Goal: Task Accomplishment & Management: Manage account settings

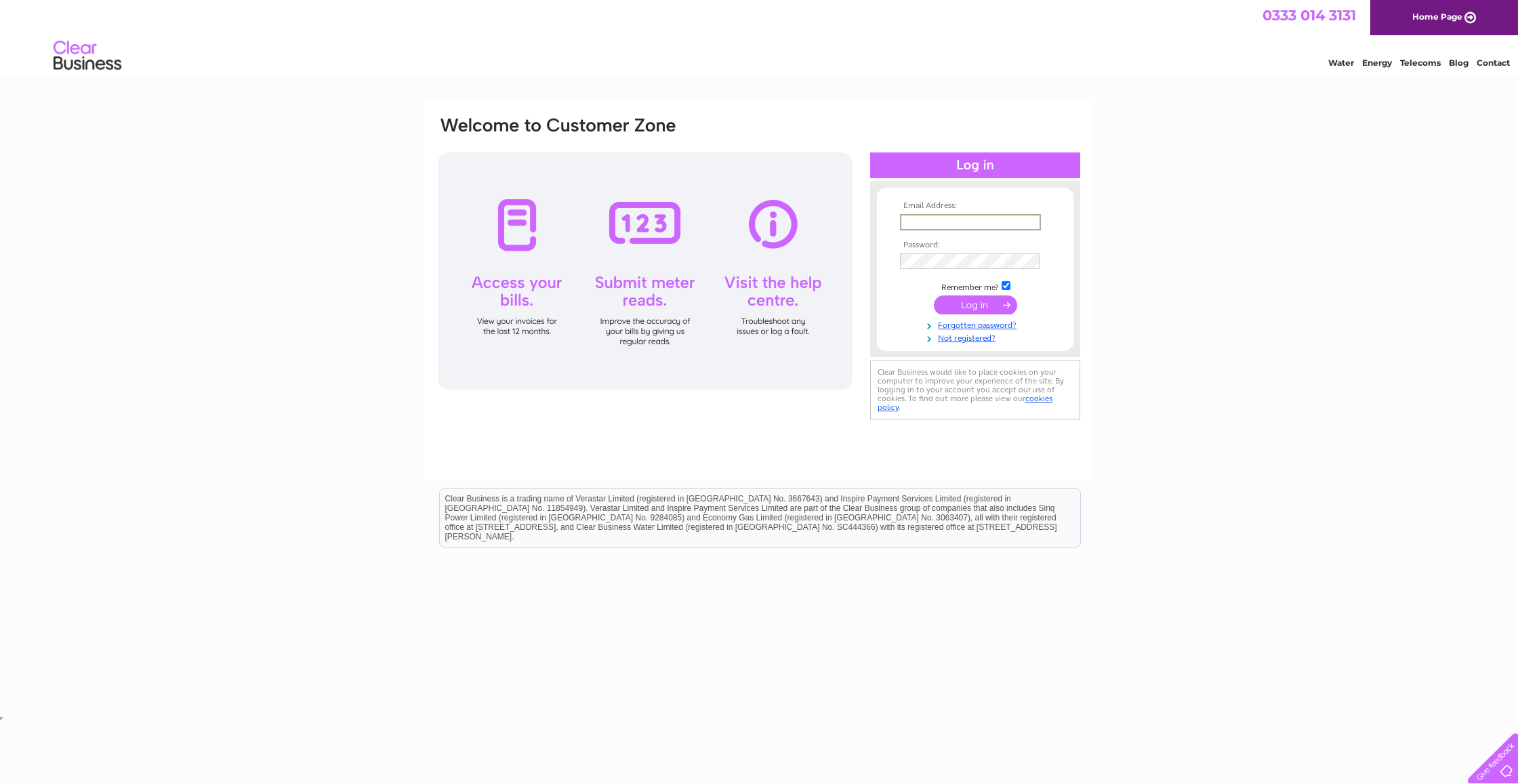
type input "ray.a.moles@hotmail.com"
click at [975, 303] on input "submit" at bounding box center [976, 304] width 84 height 19
click at [962, 302] on input "submit" at bounding box center [976, 303] width 84 height 19
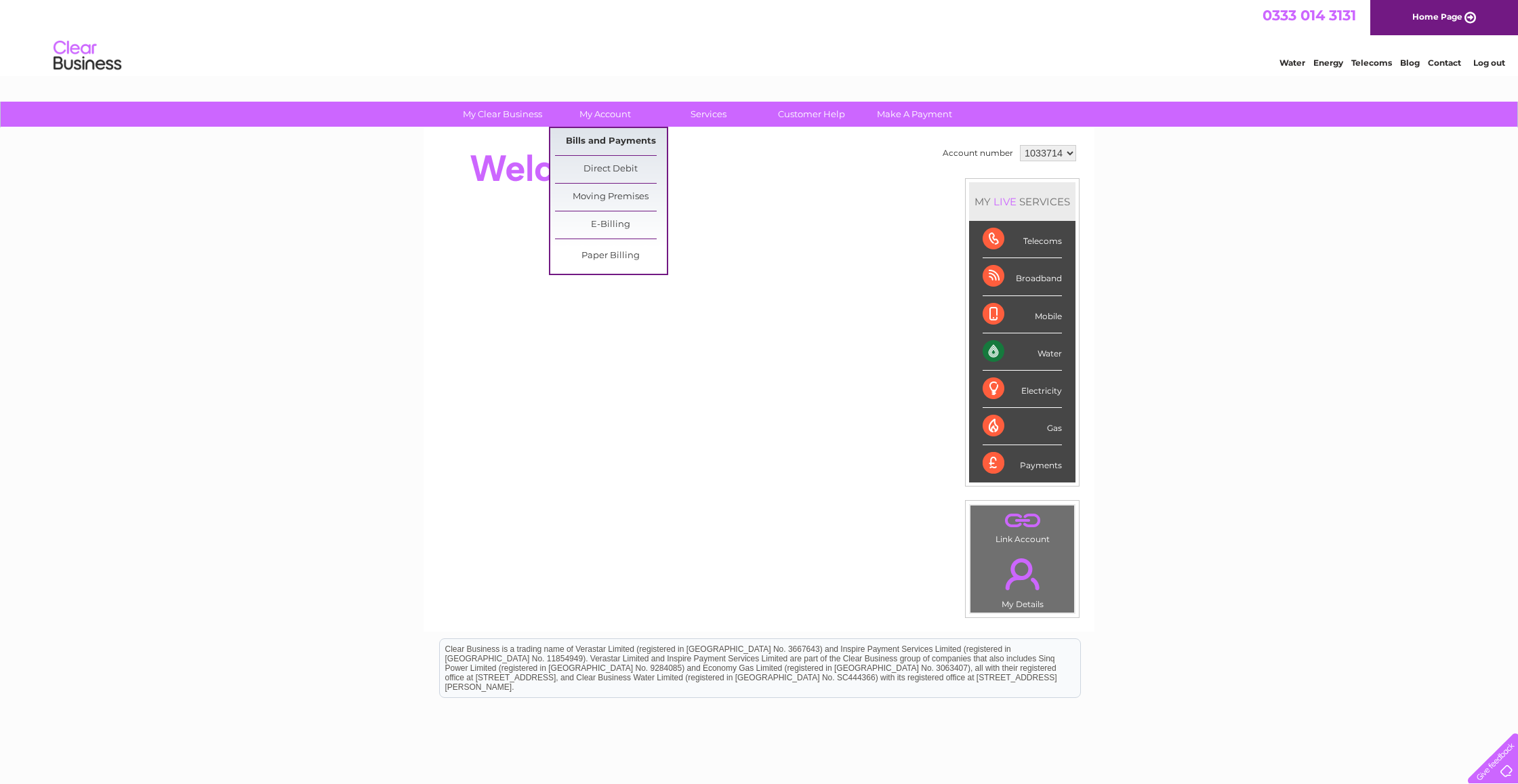
click at [612, 137] on link "Bills and Payments" at bounding box center [611, 141] width 112 height 27
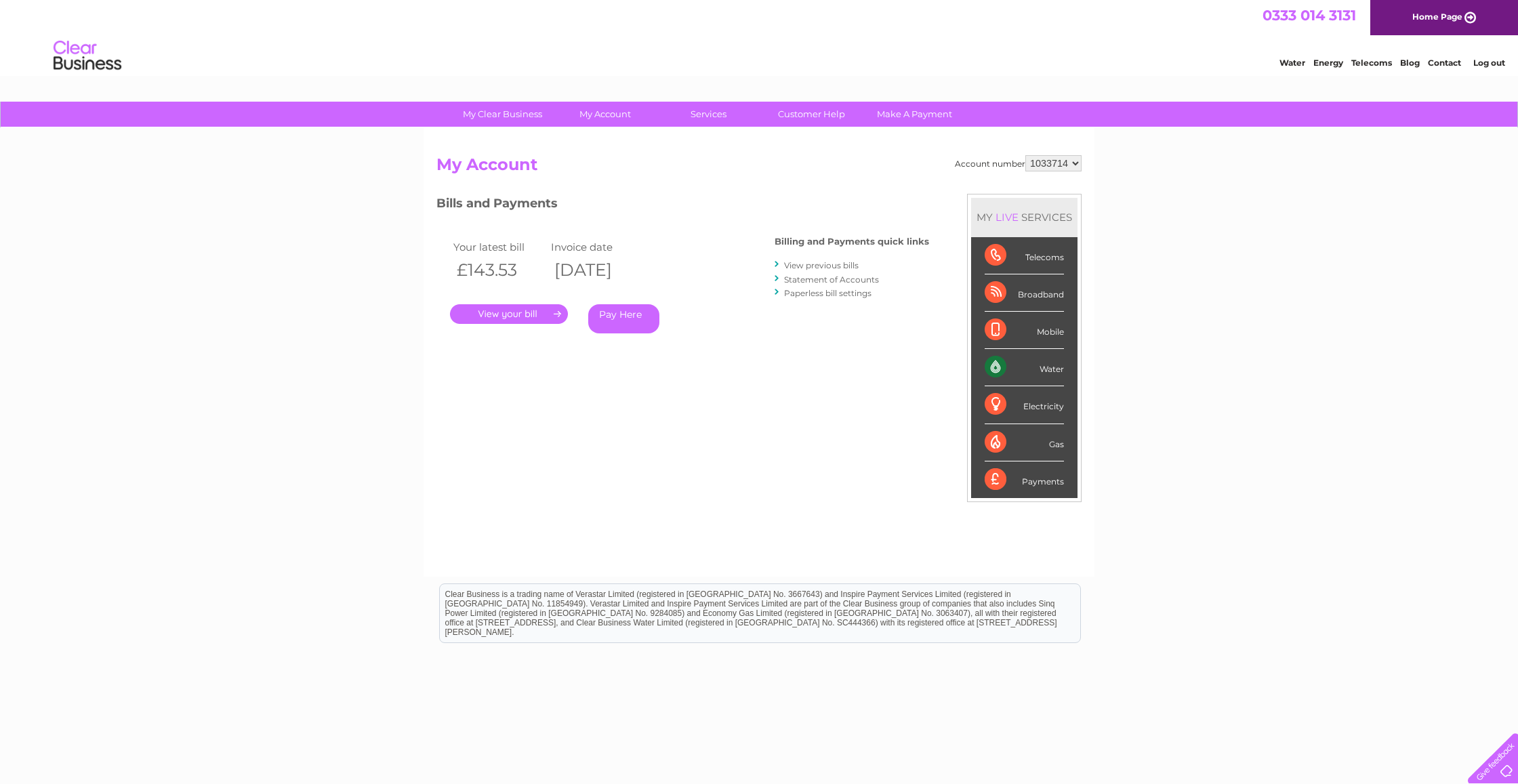
click at [498, 312] on link "." at bounding box center [509, 314] width 118 height 20
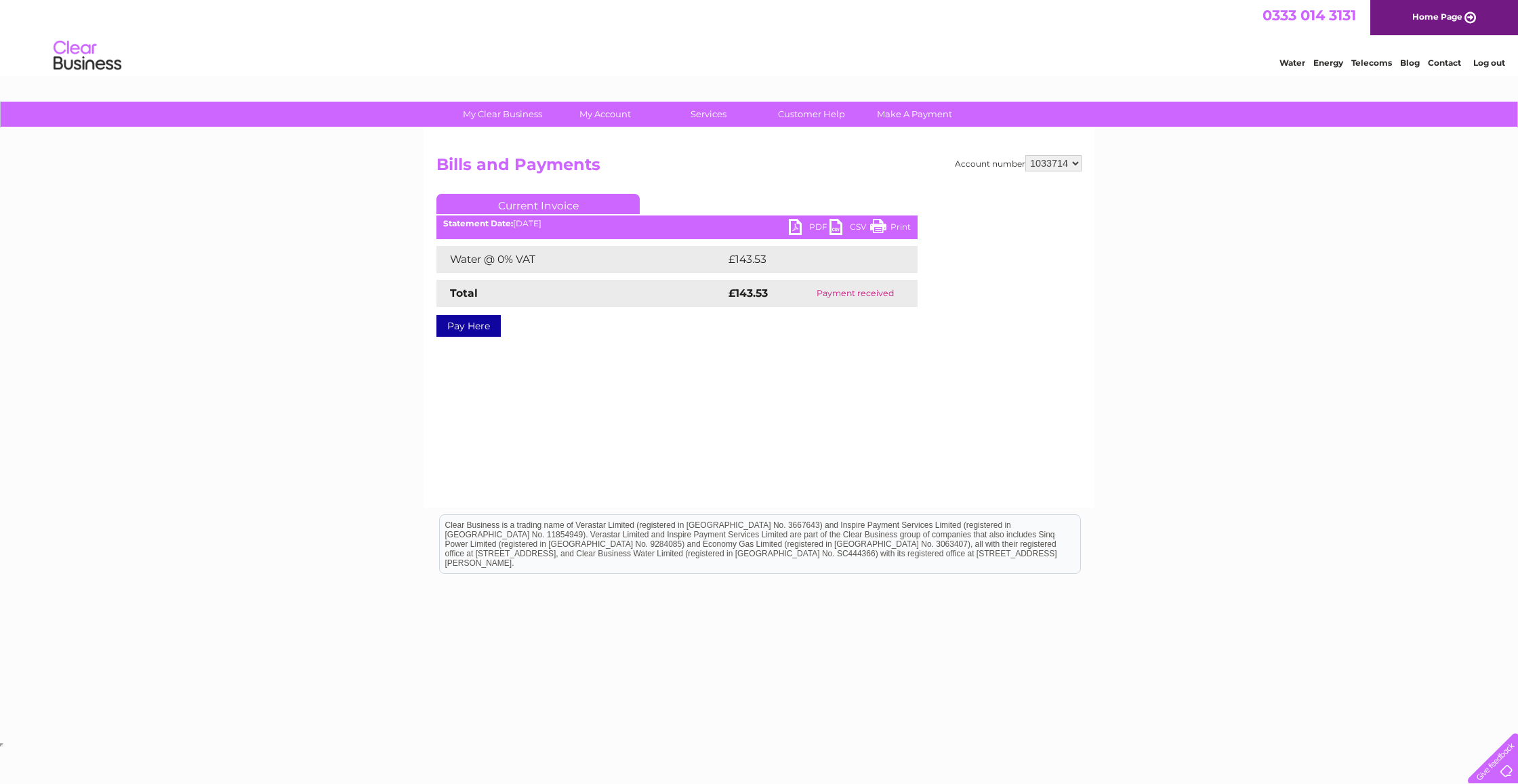
click at [751, 263] on td "£143.53" at bounding box center [809, 259] width 168 height 27
click at [801, 224] on link "PDF" at bounding box center [809, 228] width 41 height 20
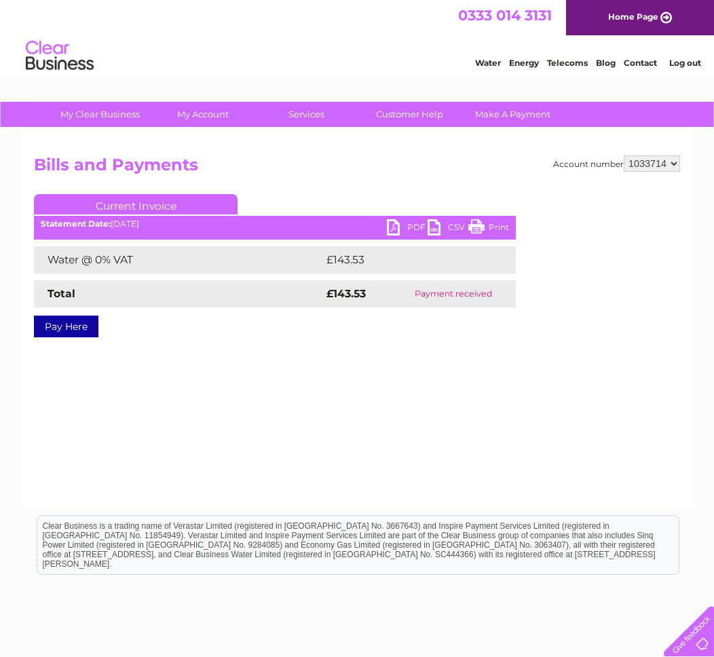
click at [403, 225] on link "PDF" at bounding box center [407, 229] width 41 height 20
